Goal: Task Accomplishment & Management: Use online tool/utility

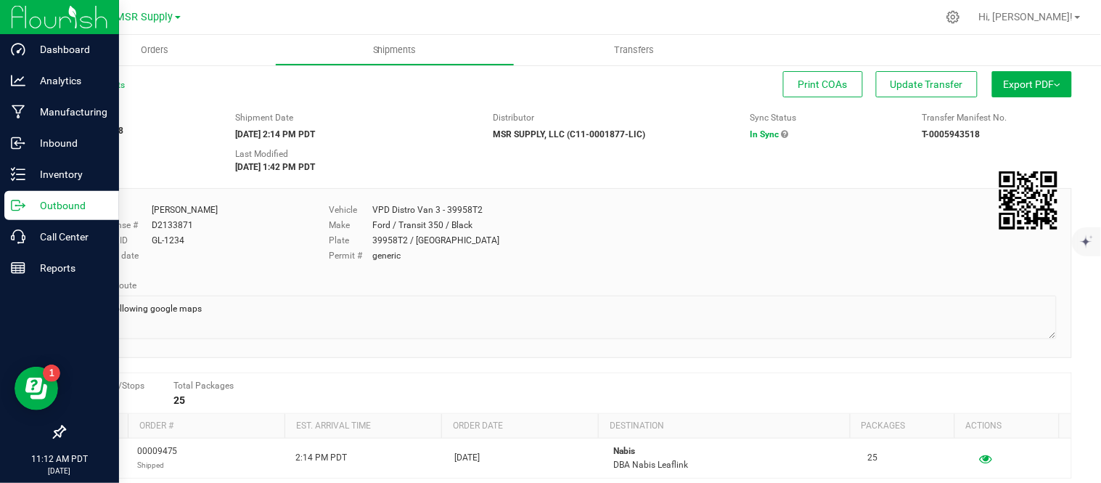
click at [29, 198] on p "Outbound" at bounding box center [68, 205] width 87 height 17
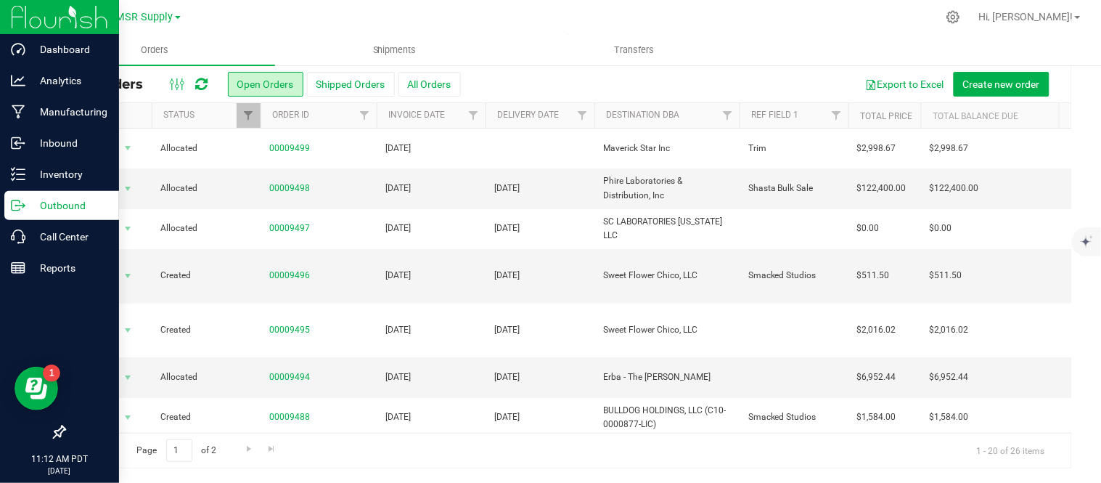
scroll to position [512, 0]
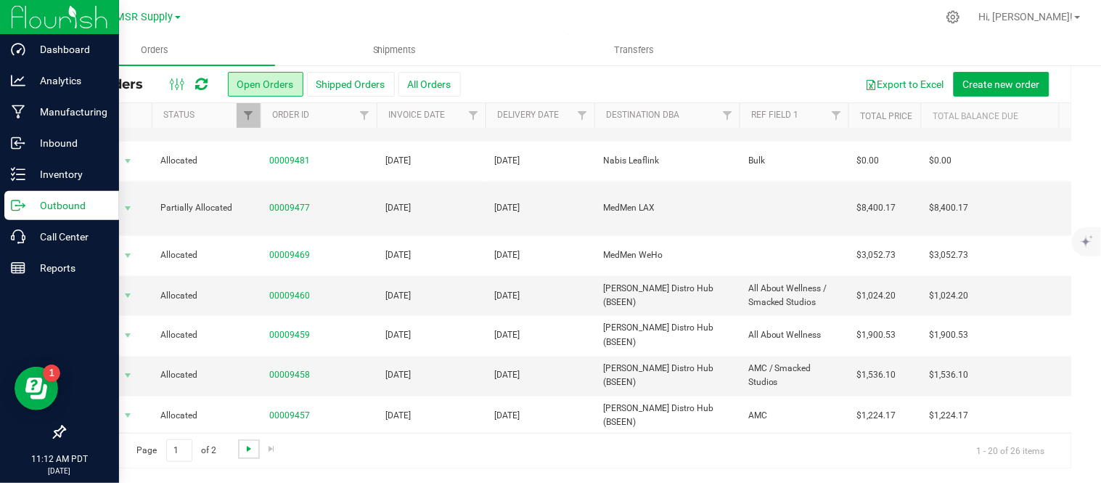
click at [243, 450] on span "Go to the next page" at bounding box center [249, 449] width 12 height 12
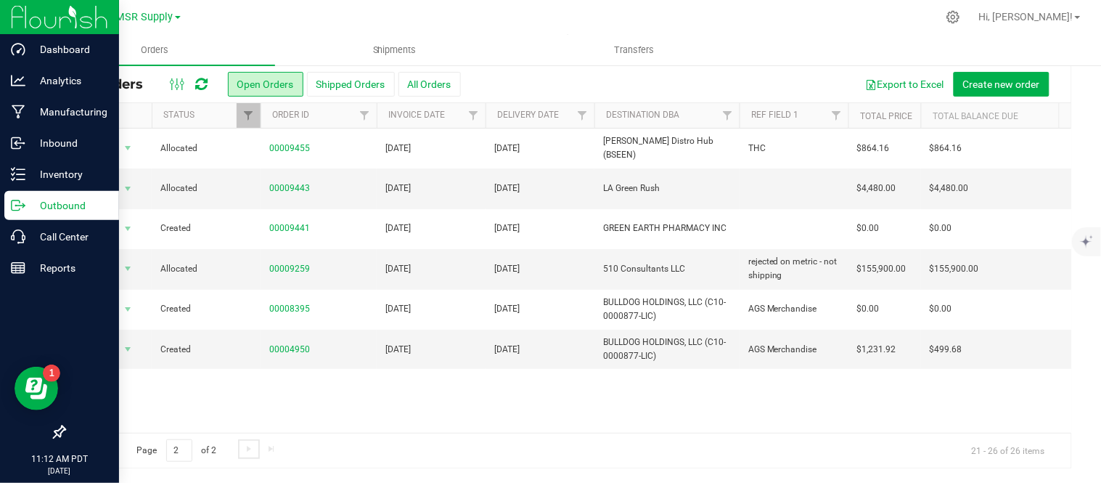
scroll to position [0, 0]
click at [114, 445] on link "Go to the previous page" at bounding box center [104, 449] width 21 height 20
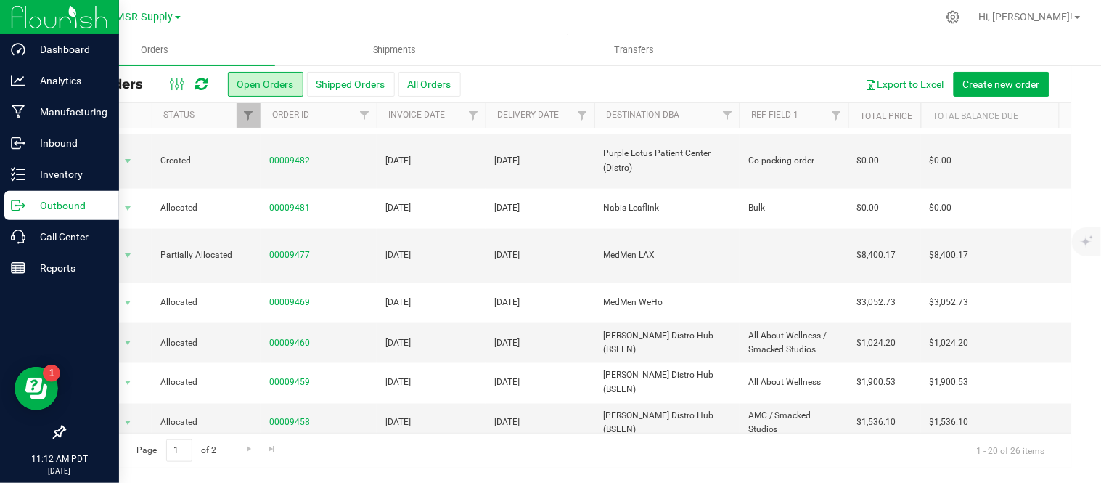
scroll to position [512, 0]
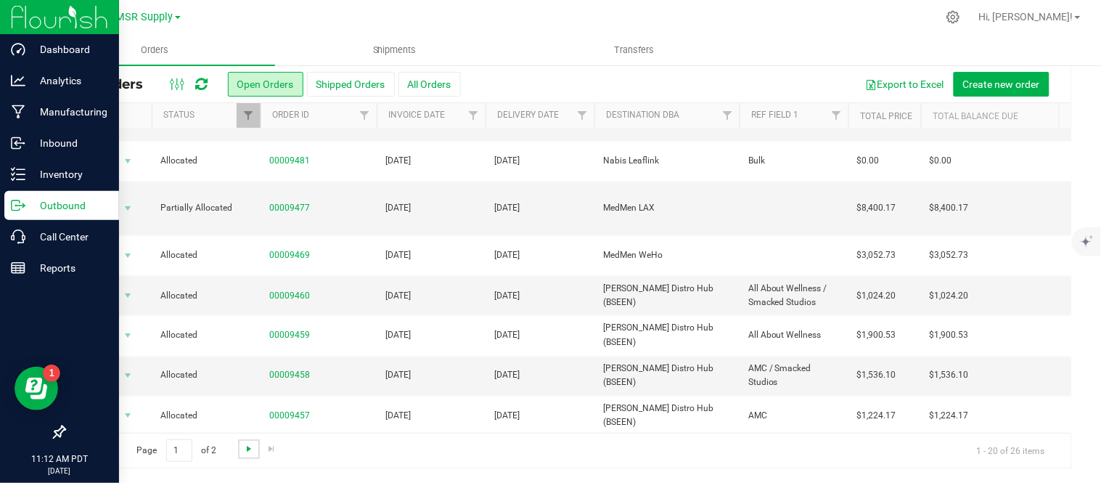
click at [245, 451] on span "Go to the next page" at bounding box center [249, 449] width 12 height 12
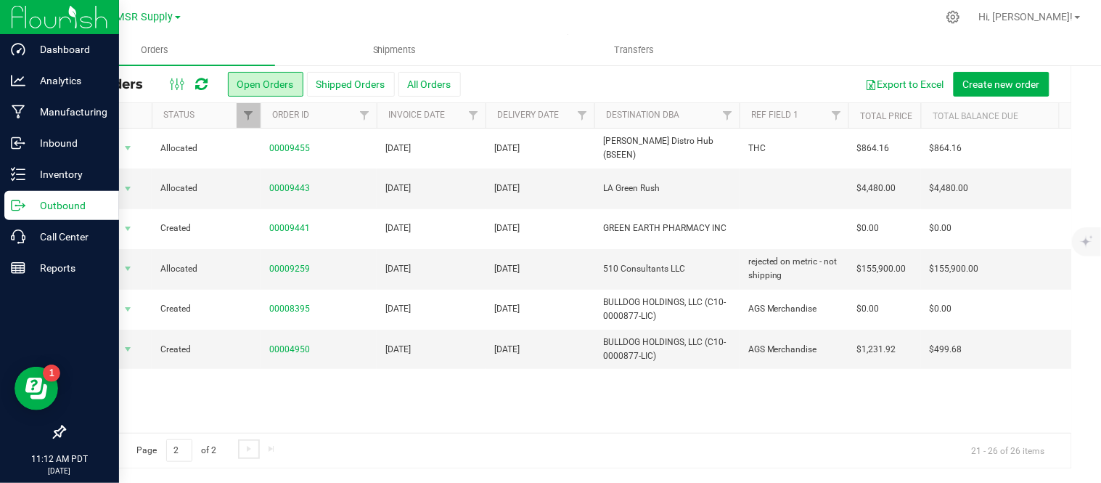
scroll to position [0, 0]
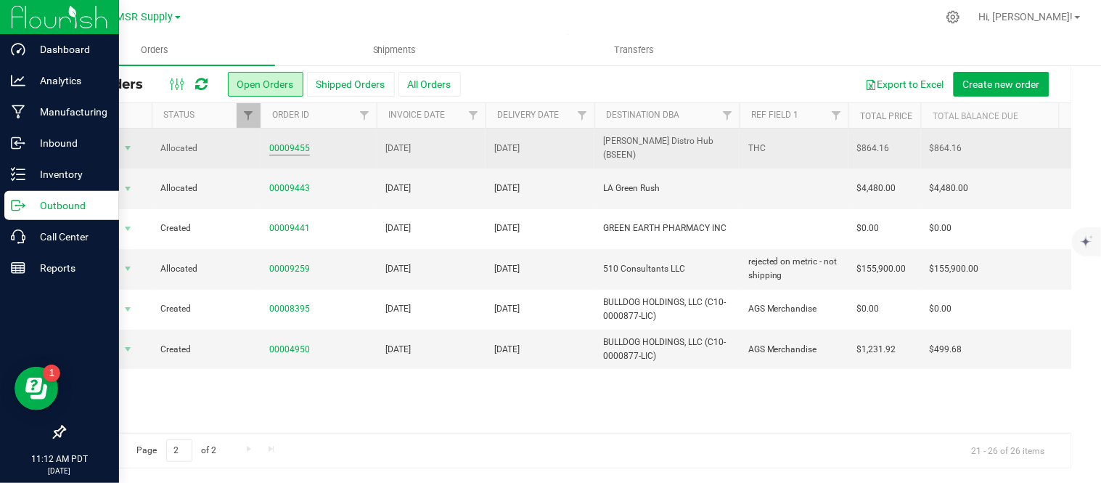
click at [284, 144] on link "00009455" at bounding box center [289, 149] width 41 height 14
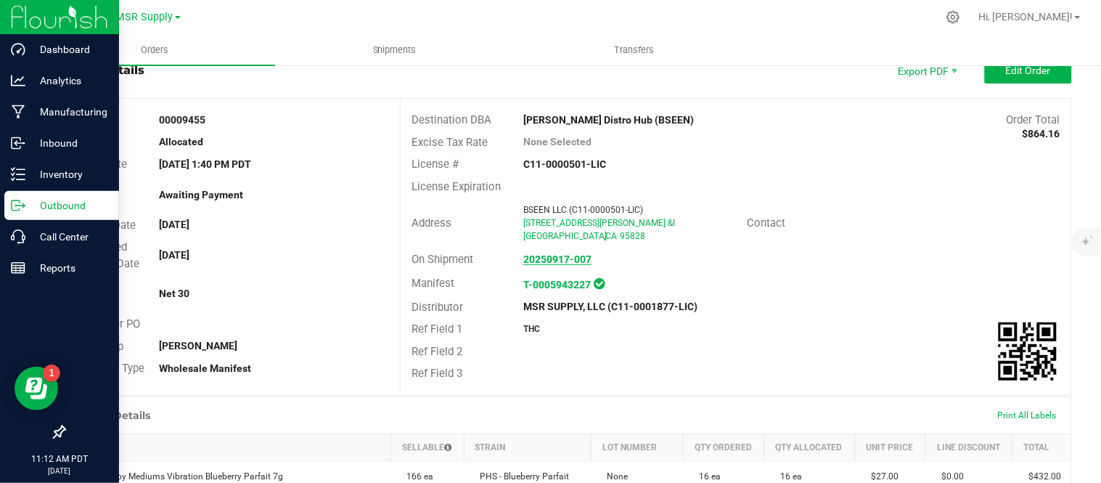
click at [545, 258] on strong "20250917-007" at bounding box center [557, 259] width 68 height 12
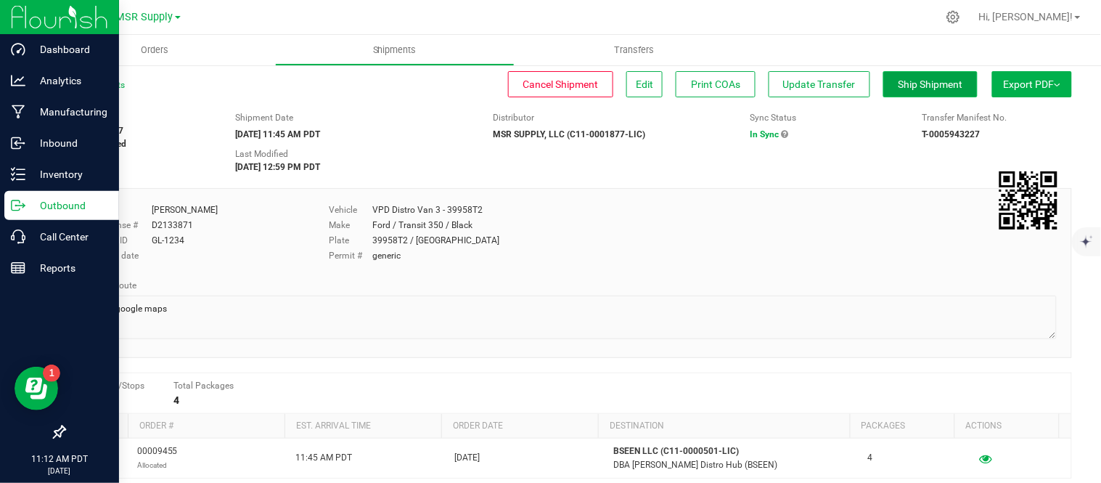
click at [903, 89] on span "Ship Shipment" at bounding box center [930, 84] width 65 height 12
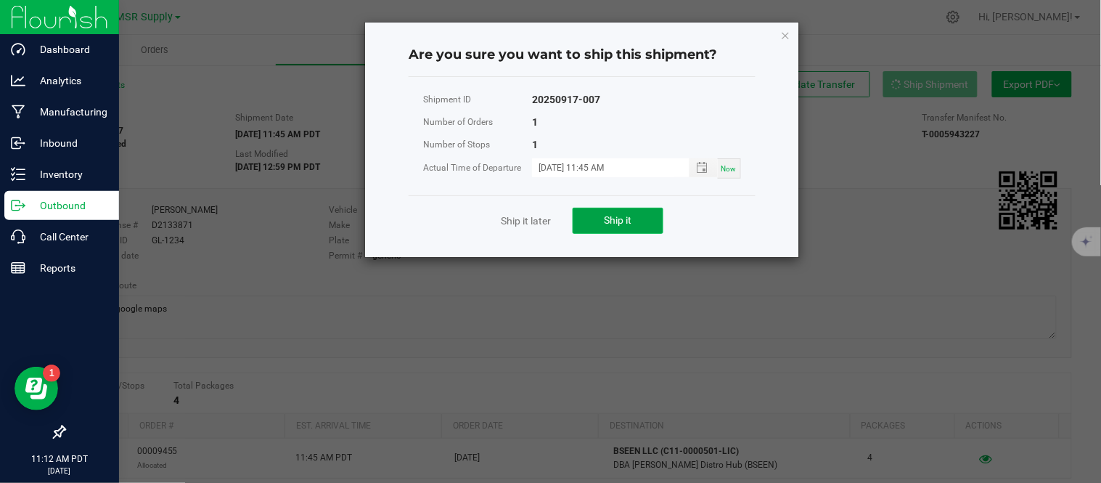
click at [634, 221] on button "Ship it" at bounding box center [618, 221] width 91 height 26
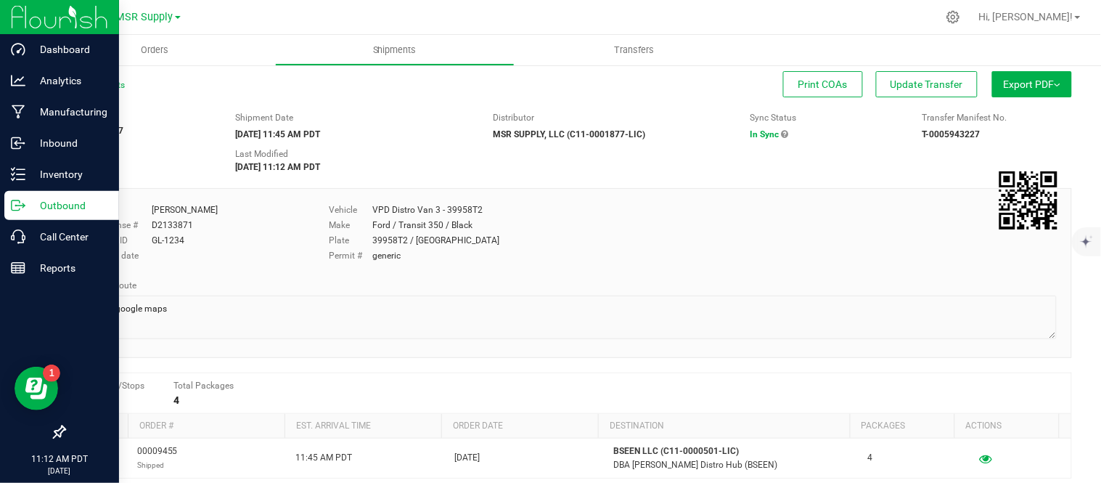
click at [54, 204] on p "Outbound" at bounding box center [68, 205] width 87 height 17
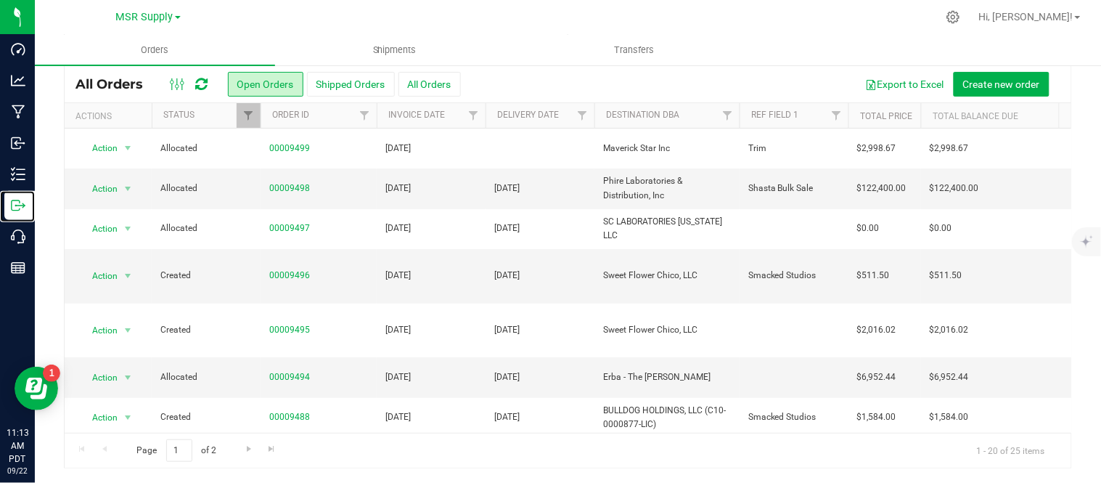
scroll to position [512, 0]
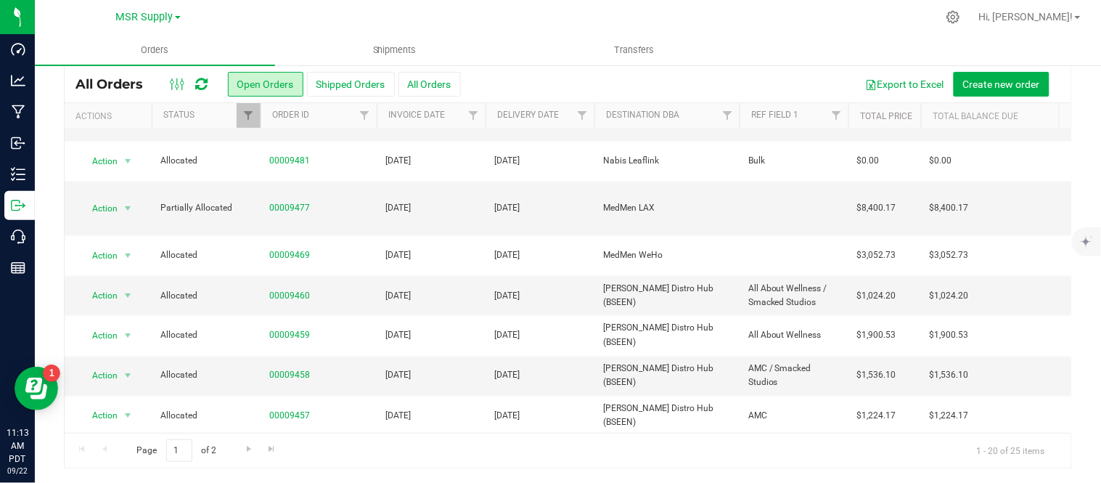
click at [295, 449] on link "00009456" at bounding box center [289, 456] width 41 height 14
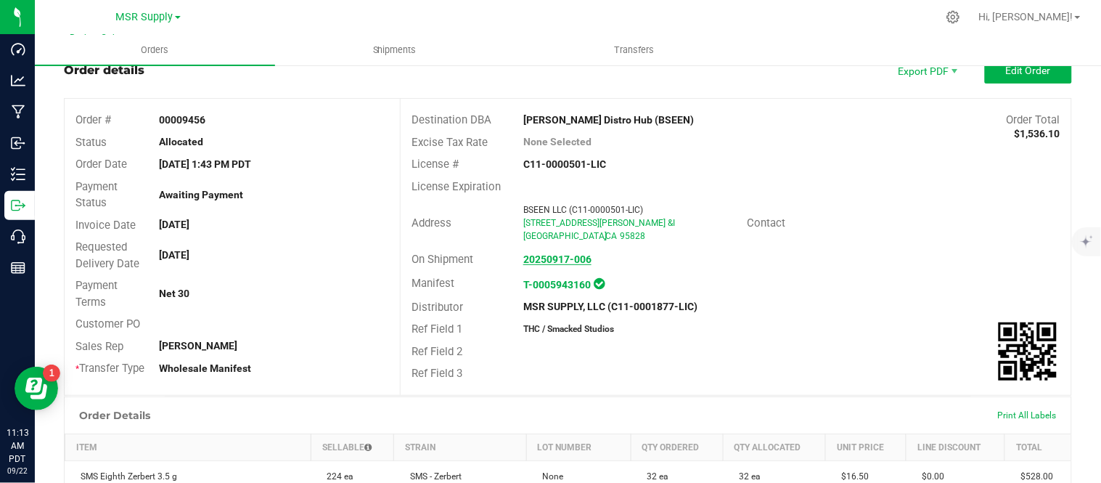
click at [555, 255] on strong "20250917-006" at bounding box center [557, 259] width 68 height 12
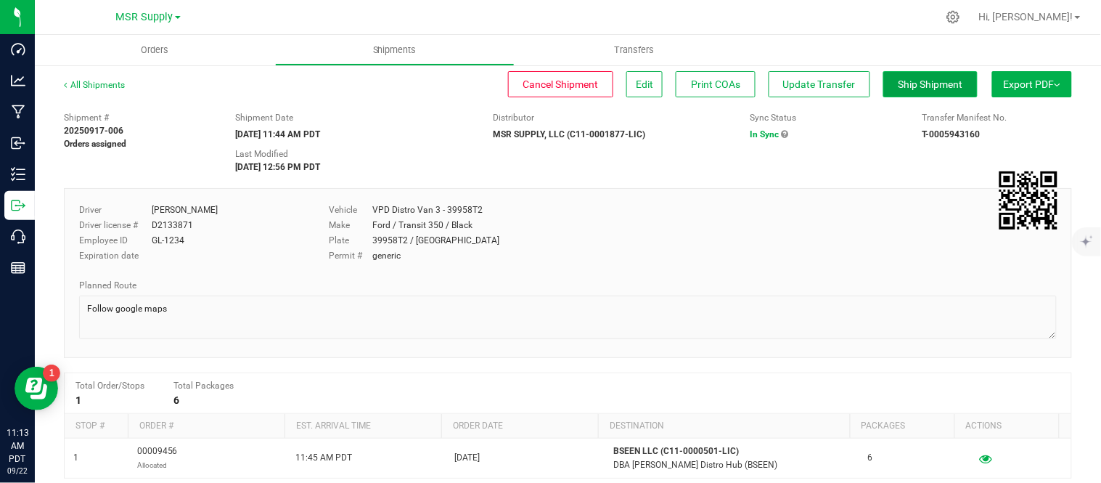
click at [912, 86] on span "Ship Shipment" at bounding box center [930, 84] width 65 height 12
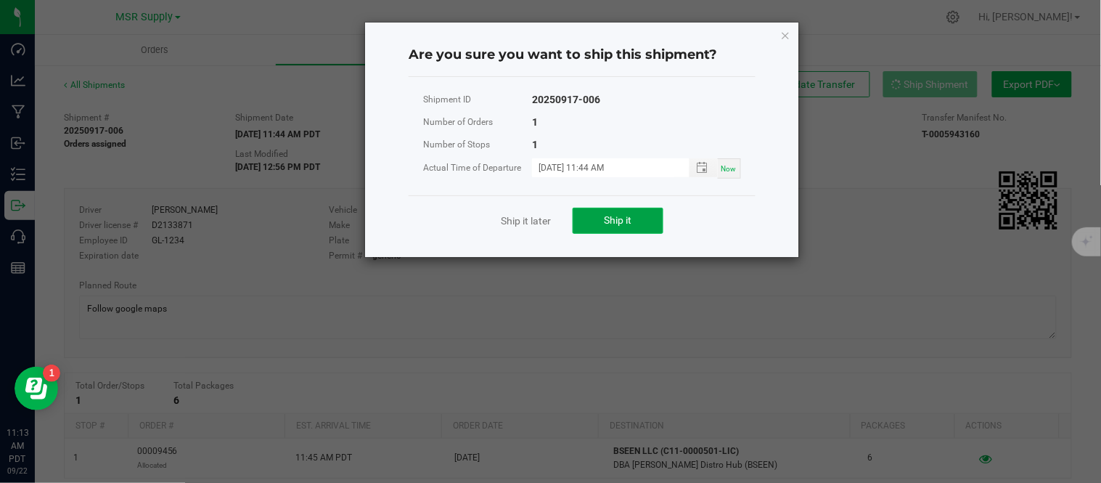
click at [633, 214] on button "Ship it" at bounding box center [618, 221] width 91 height 26
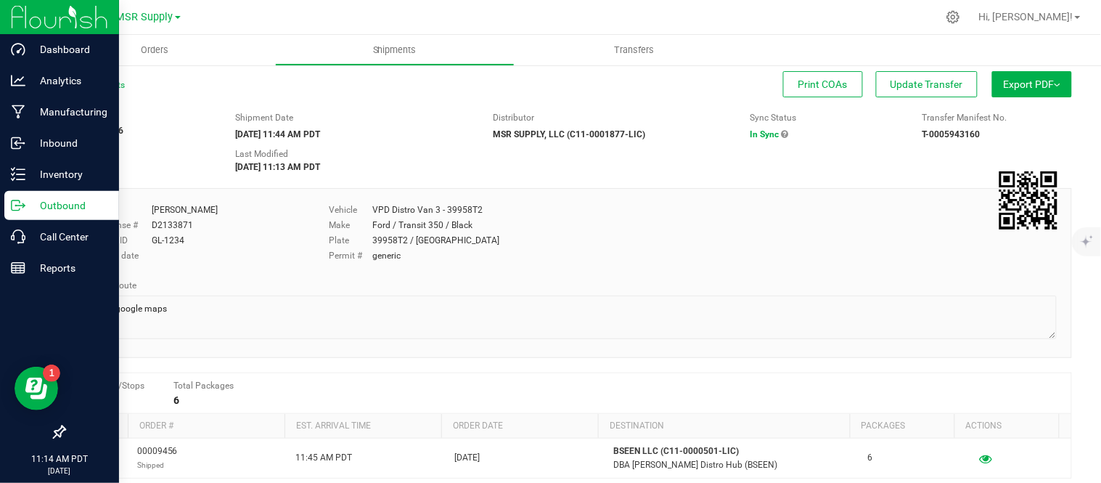
click at [69, 197] on p "Outbound" at bounding box center [68, 205] width 87 height 17
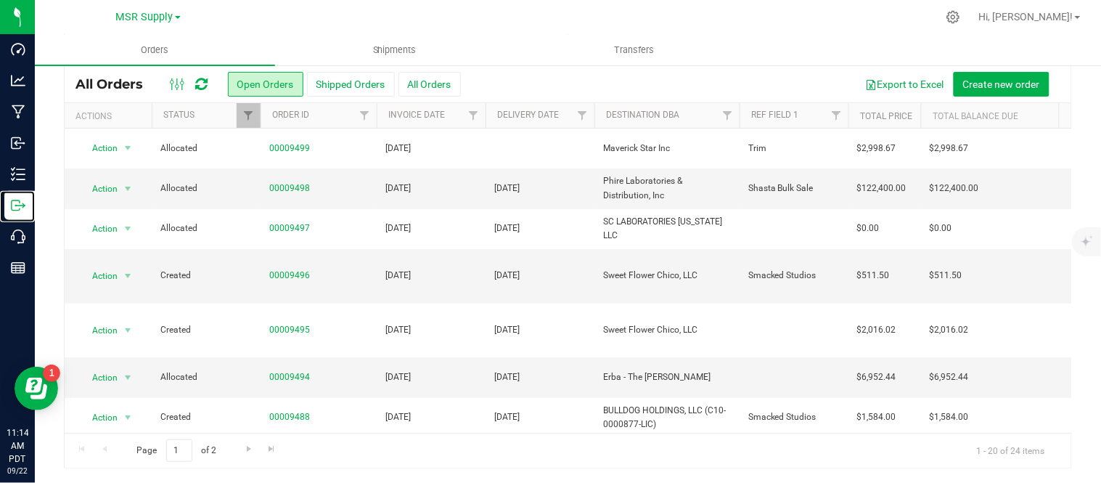
scroll to position [512, 0]
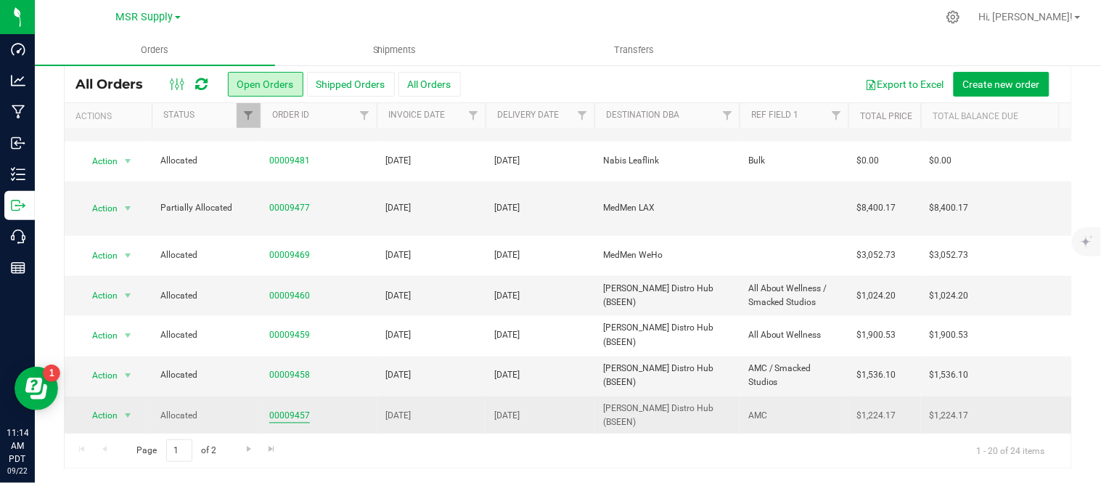
click at [290, 409] on link "00009457" at bounding box center [289, 416] width 41 height 14
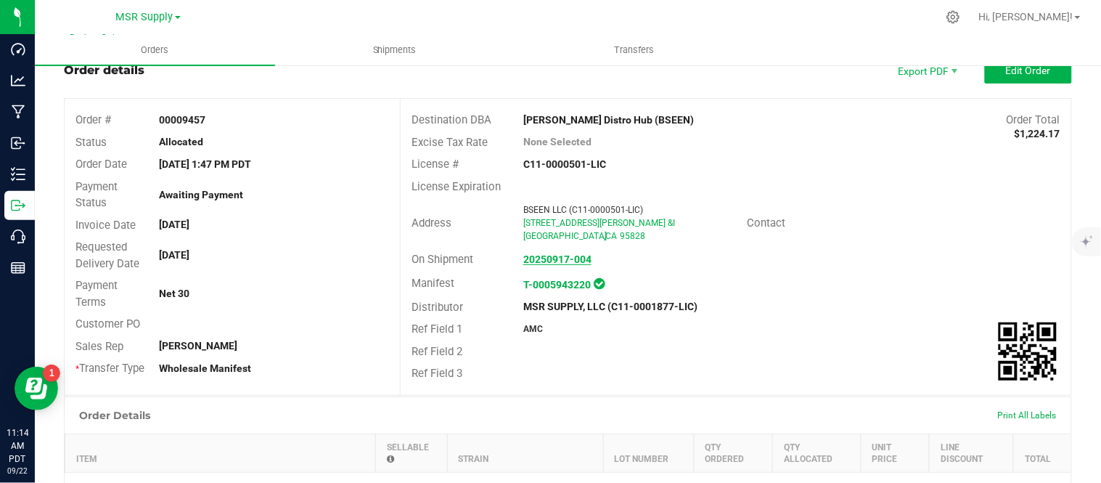
click at [573, 258] on strong "20250917-004" at bounding box center [557, 259] width 68 height 12
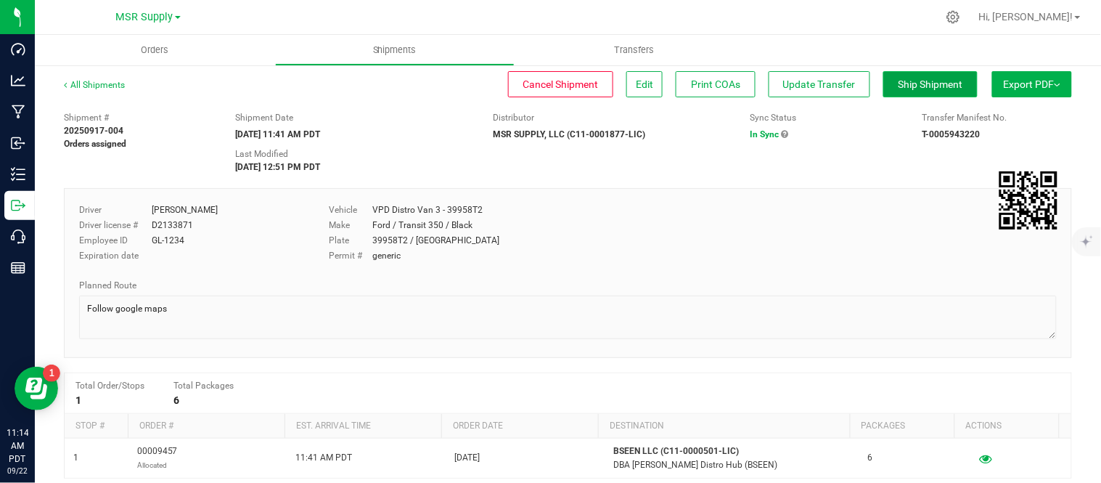
click at [910, 84] on span "Ship Shipment" at bounding box center [930, 84] width 65 height 12
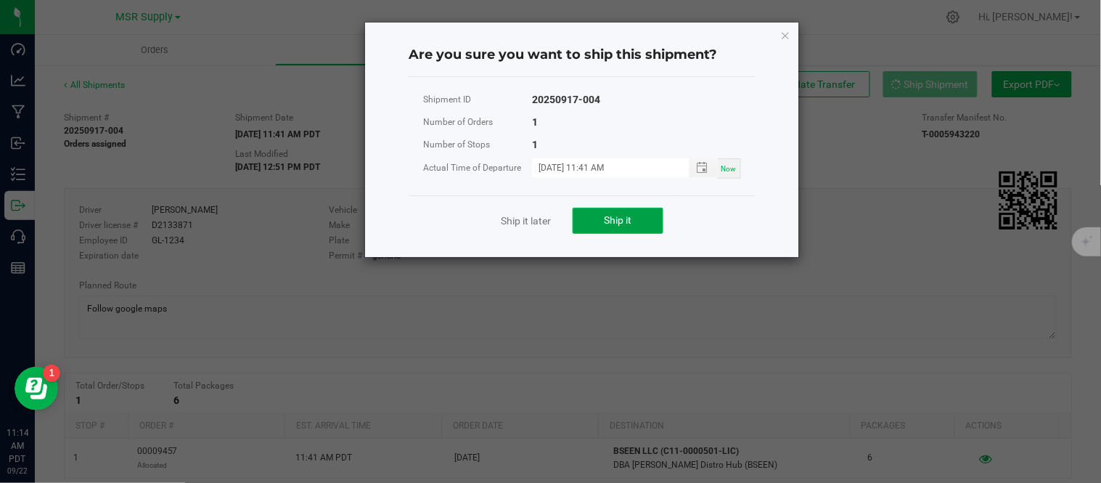
click at [605, 221] on span "Ship it" at bounding box center [619, 220] width 28 height 12
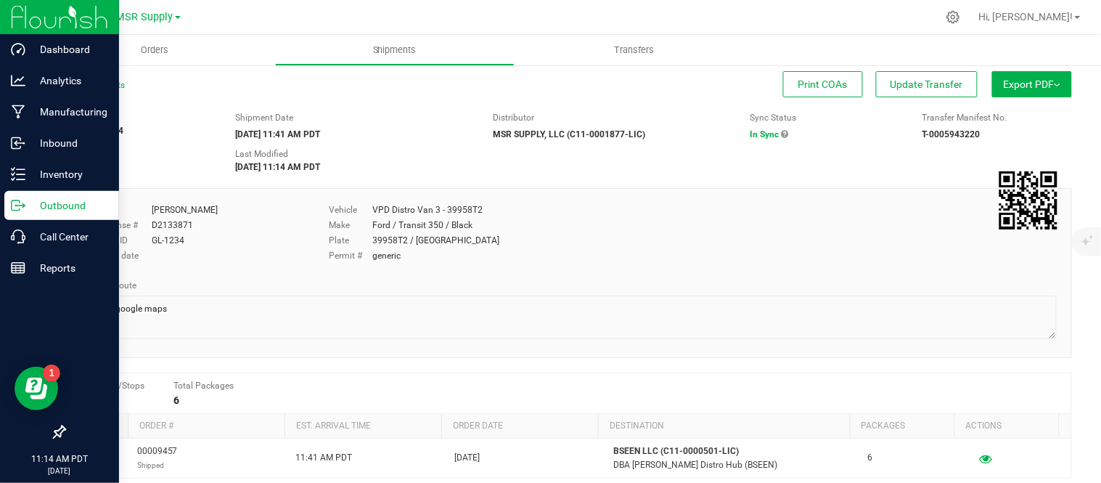
click at [41, 201] on p "Outbound" at bounding box center [68, 205] width 87 height 17
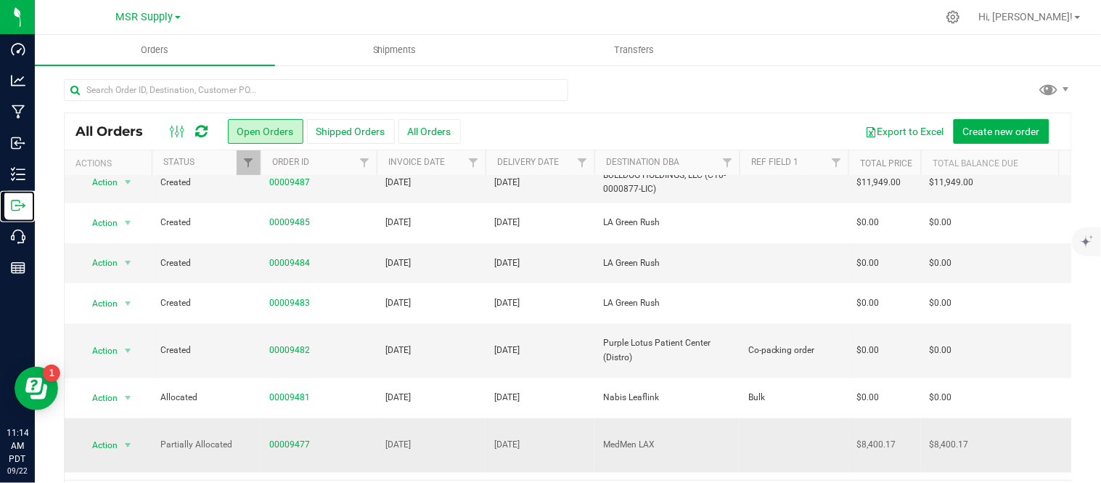
scroll to position [512, 0]
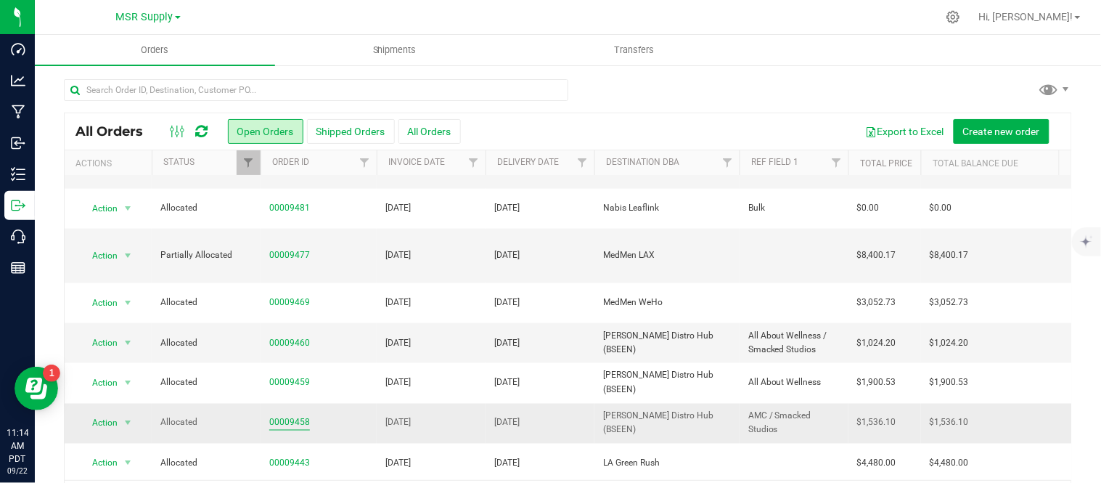
click at [298, 416] on link "00009458" at bounding box center [289, 423] width 41 height 14
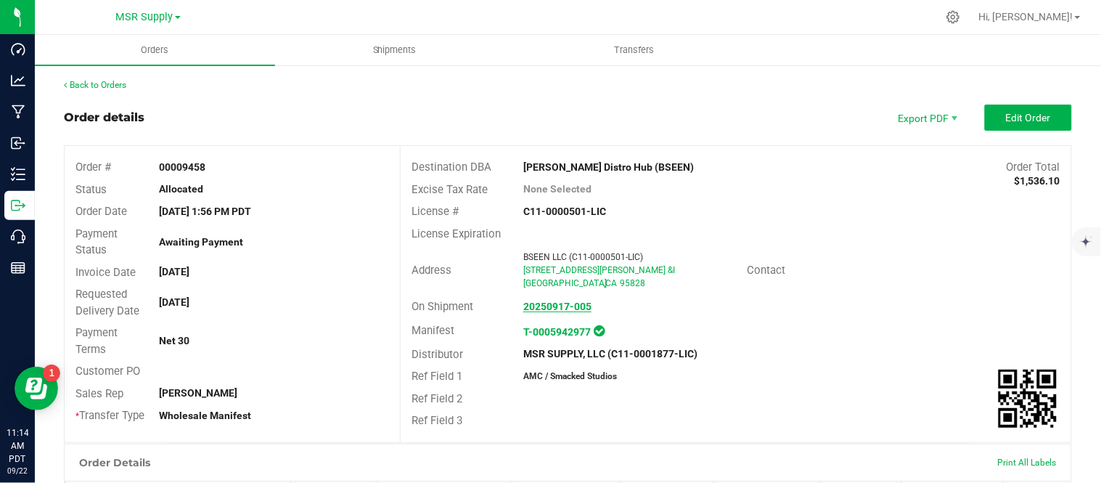
click at [549, 306] on strong "20250917-005" at bounding box center [557, 306] width 68 height 12
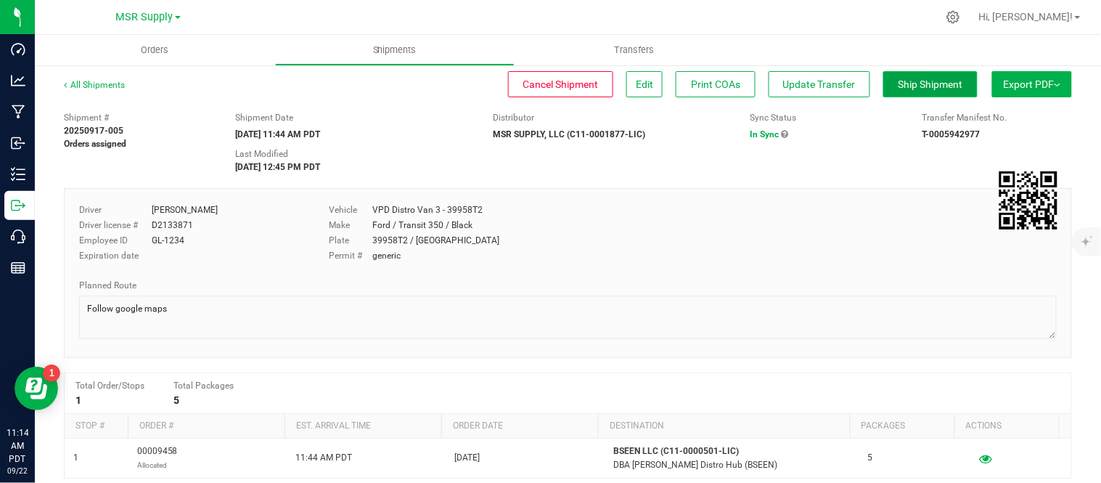
click at [901, 90] on button "Ship Shipment" at bounding box center [930, 84] width 94 height 26
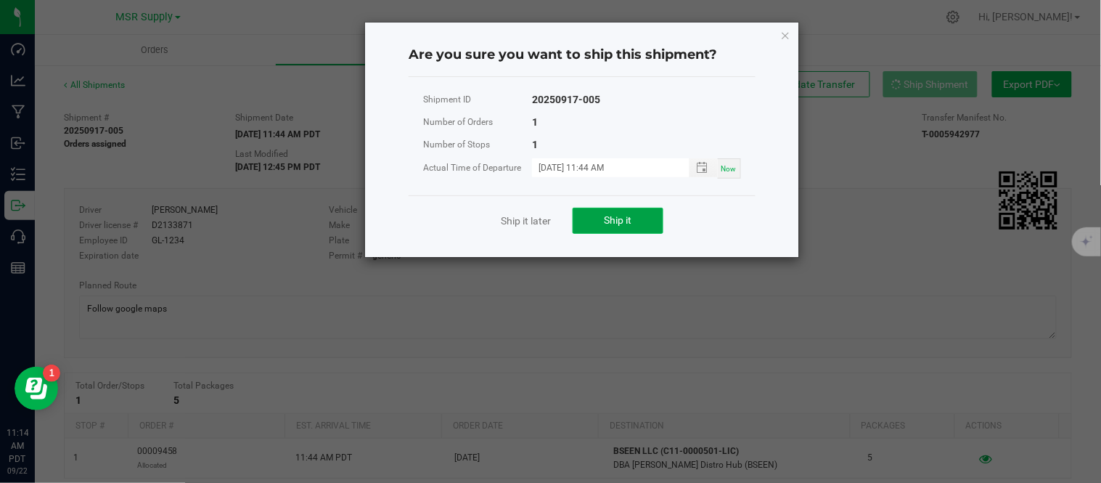
click at [633, 214] on button "Ship it" at bounding box center [618, 221] width 91 height 26
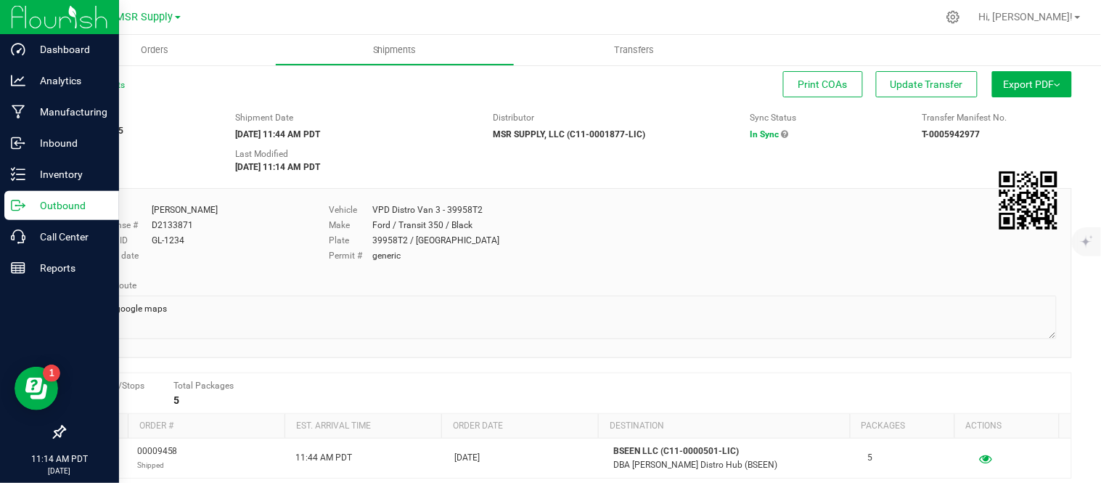
click at [90, 193] on div "Outbound" at bounding box center [61, 205] width 115 height 29
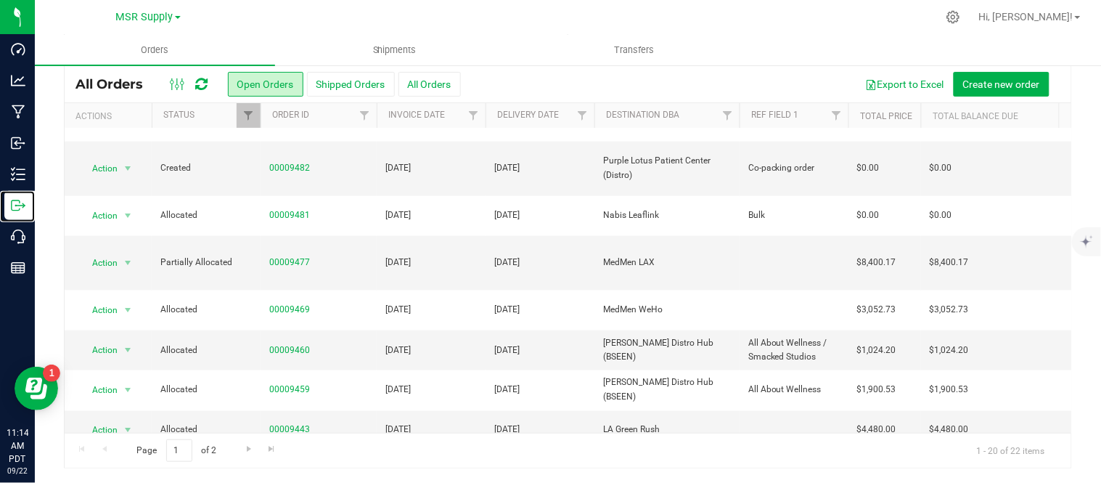
scroll to position [512, 0]
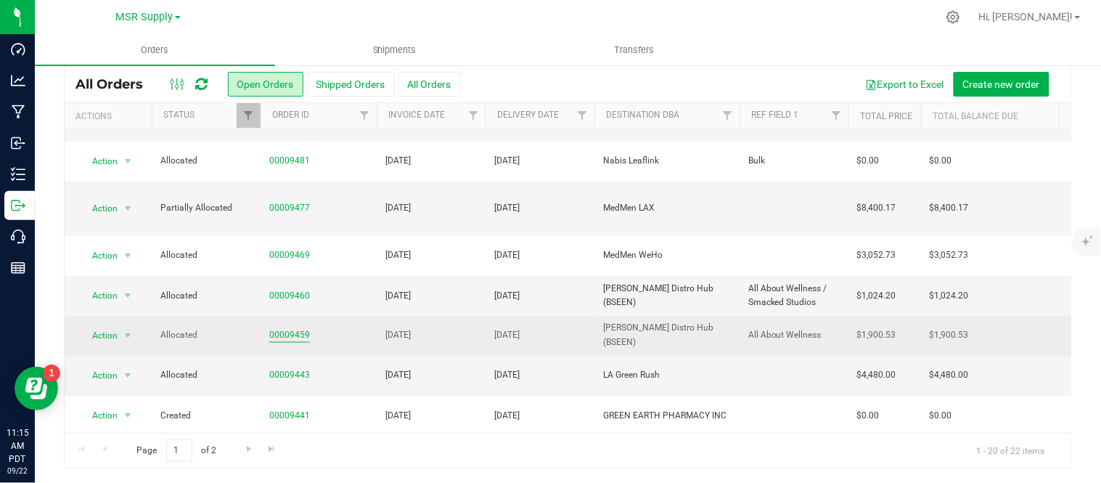
click at [292, 329] on link "00009459" at bounding box center [289, 336] width 41 height 14
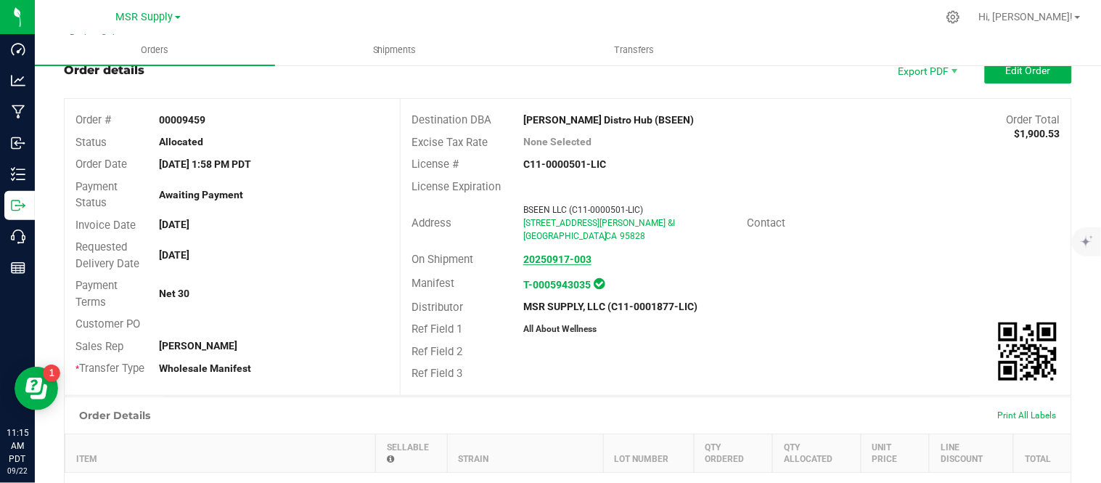
click at [572, 257] on strong "20250917-003" at bounding box center [557, 259] width 68 height 12
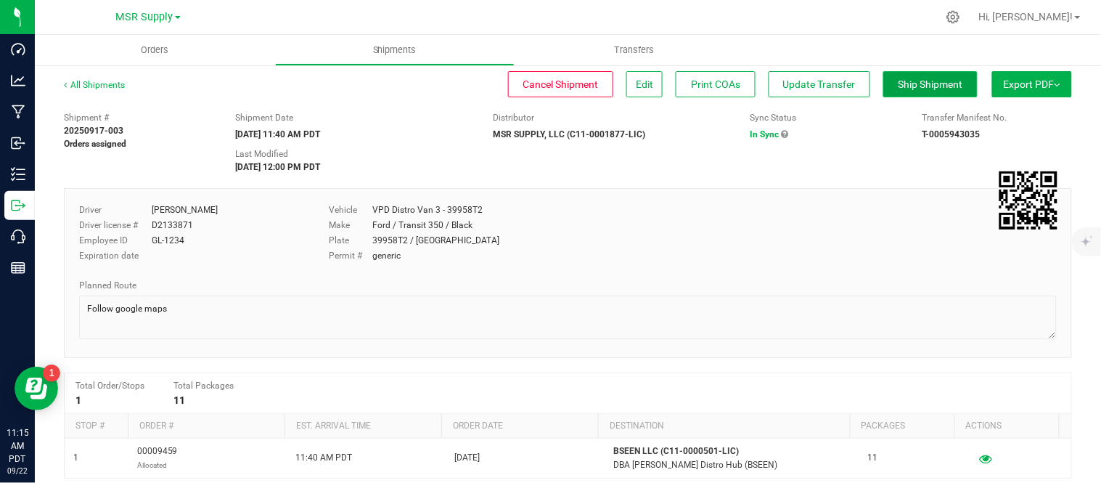
click at [910, 78] on span "Ship Shipment" at bounding box center [930, 84] width 65 height 12
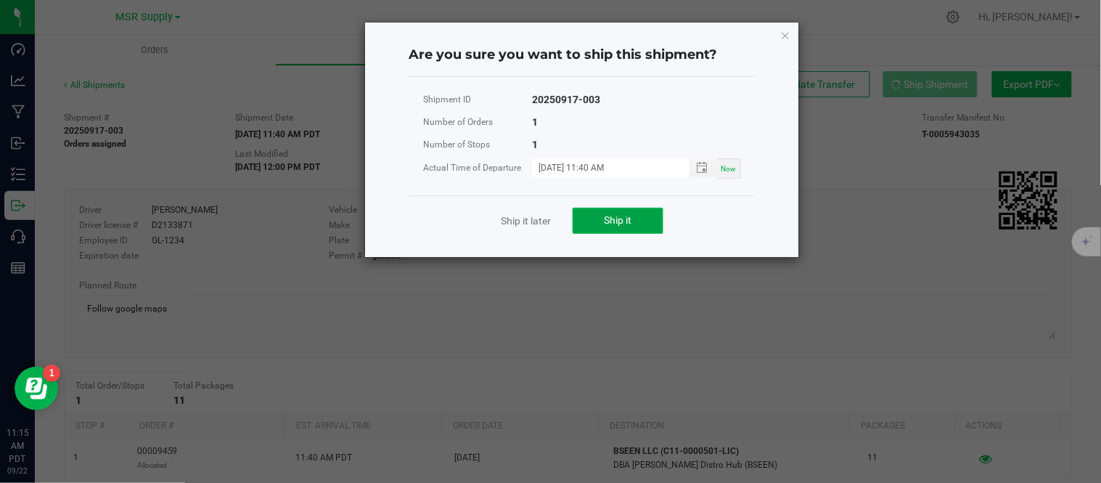
click at [603, 220] on button "Ship it" at bounding box center [618, 221] width 91 height 26
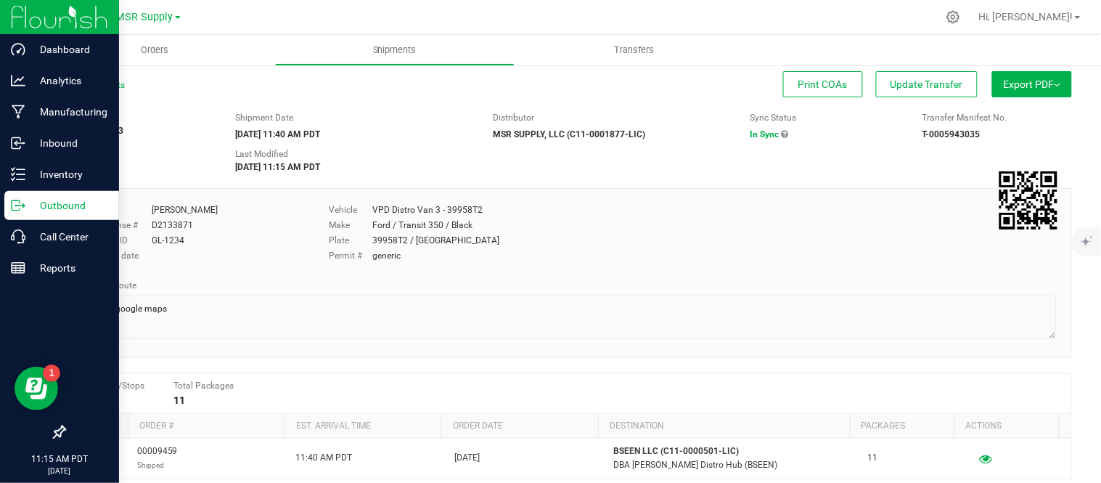
drag, startPoint x: 59, startPoint y: 208, endPoint x: 96, endPoint y: 206, distance: 37.1
click at [59, 208] on p "Outbound" at bounding box center [68, 205] width 87 height 17
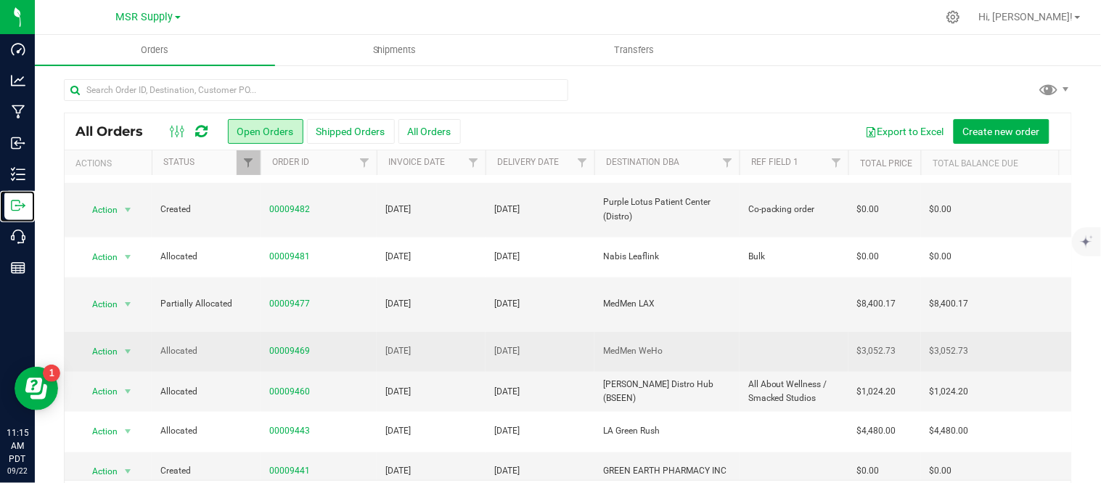
scroll to position [483, 0]
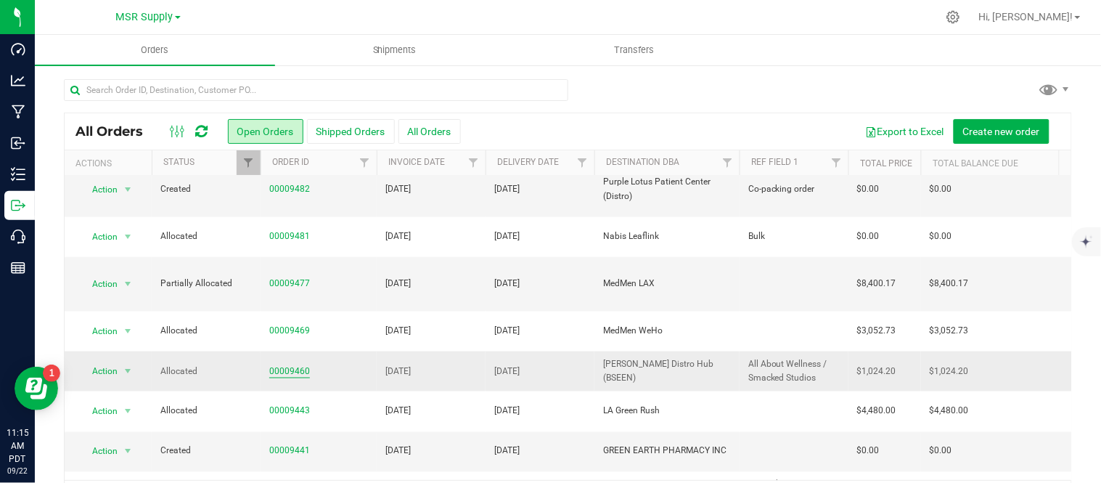
click at [286, 364] on link "00009460" at bounding box center [289, 371] width 41 height 14
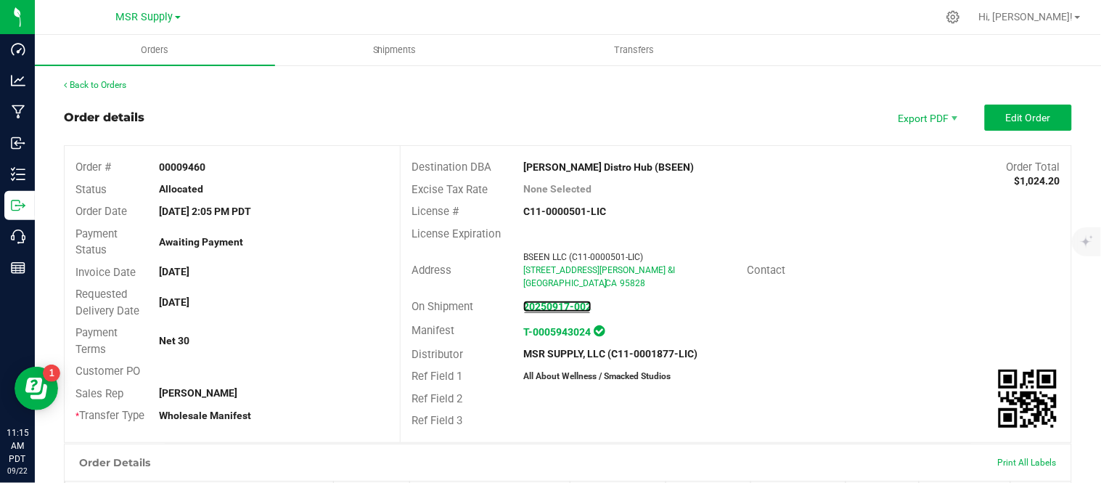
click at [562, 300] on strong "20250917-002" at bounding box center [557, 306] width 68 height 12
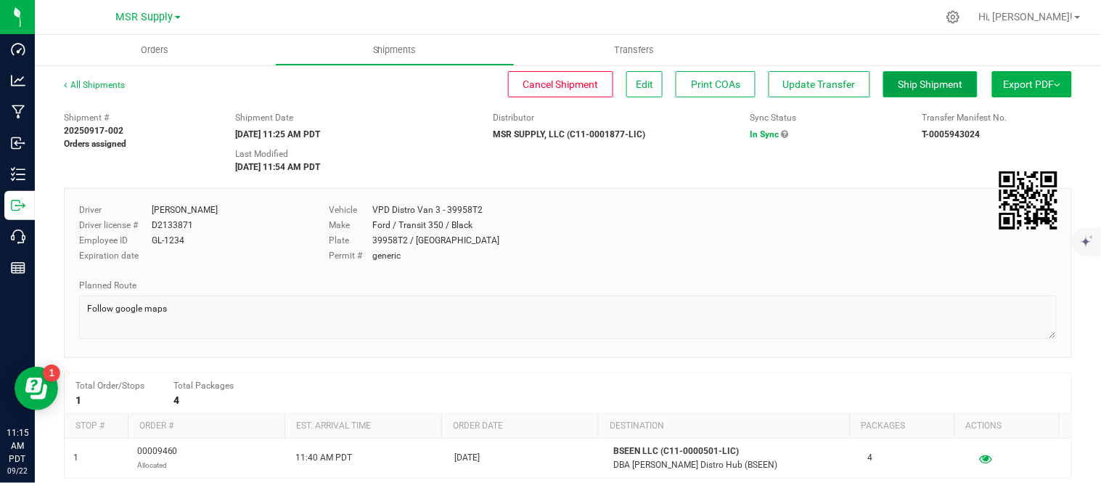
click at [898, 82] on span "Ship Shipment" at bounding box center [930, 84] width 65 height 12
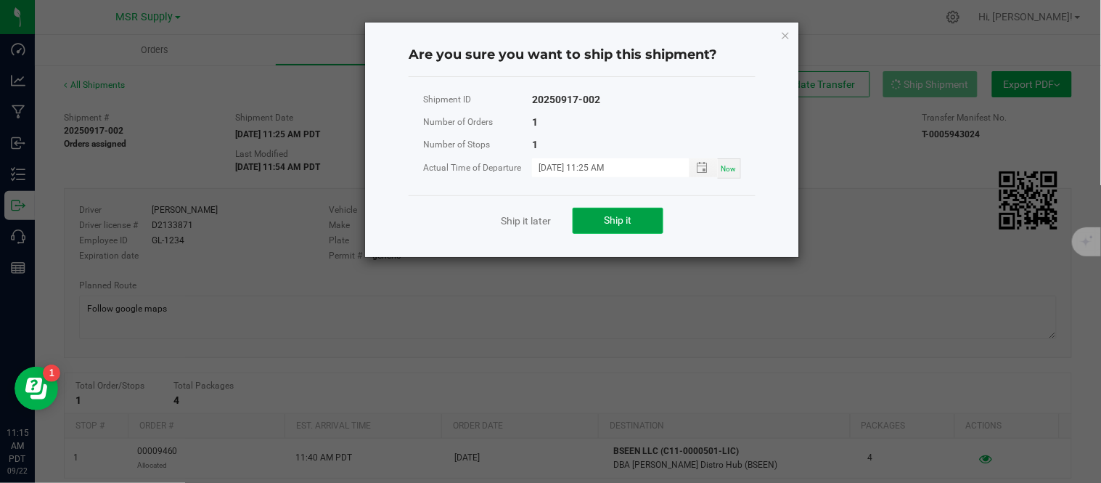
click at [596, 212] on button "Ship it" at bounding box center [618, 221] width 91 height 26
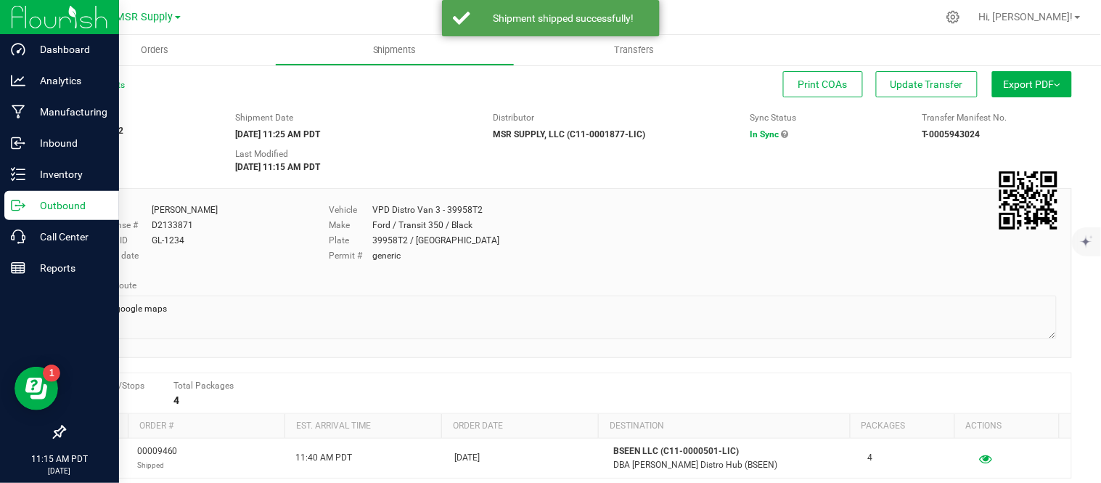
click at [12, 208] on icon at bounding box center [16, 205] width 8 height 10
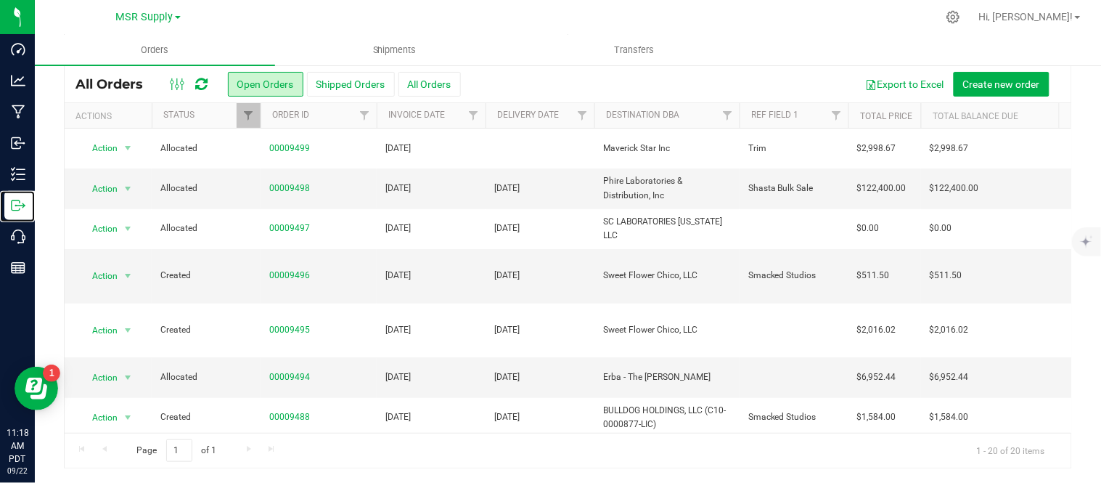
scroll to position [512, 0]
